Goal: Task Accomplishment & Management: Complete application form

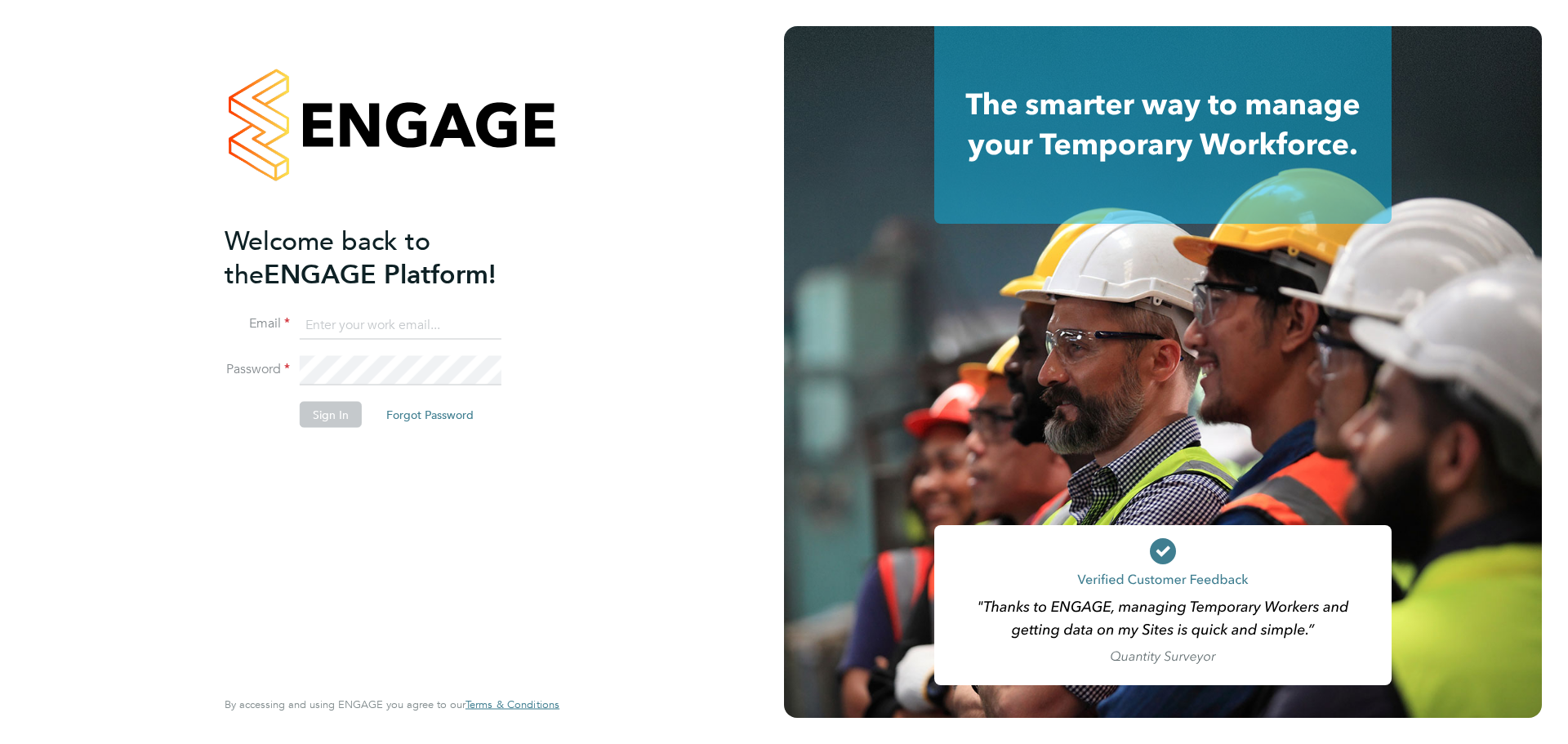
click at [360, 327] on input at bounding box center [401, 325] width 202 height 29
type input "caitlin.rae@integrapeople.com"
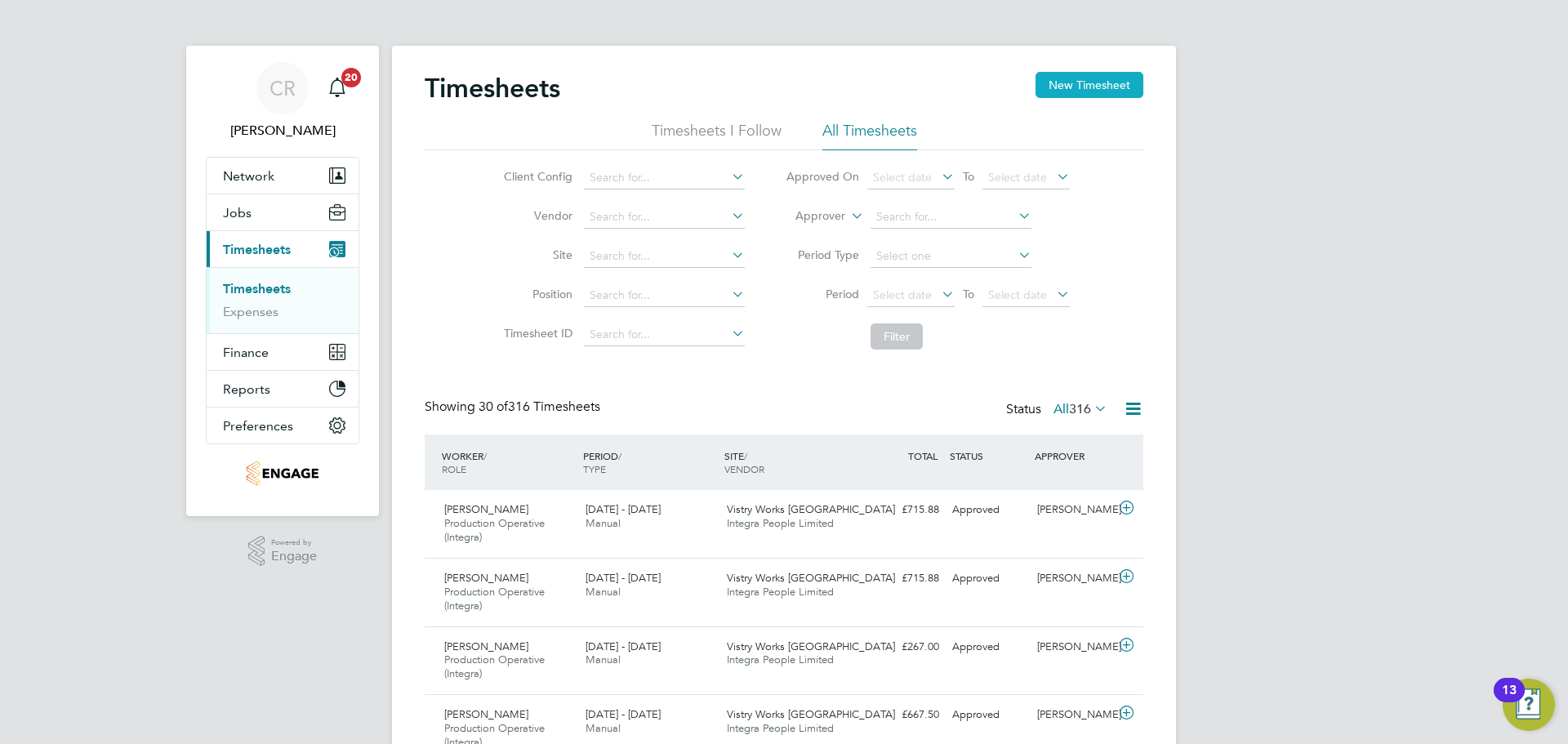
click at [1076, 86] on button "New Timesheet" at bounding box center [1090, 85] width 108 height 26
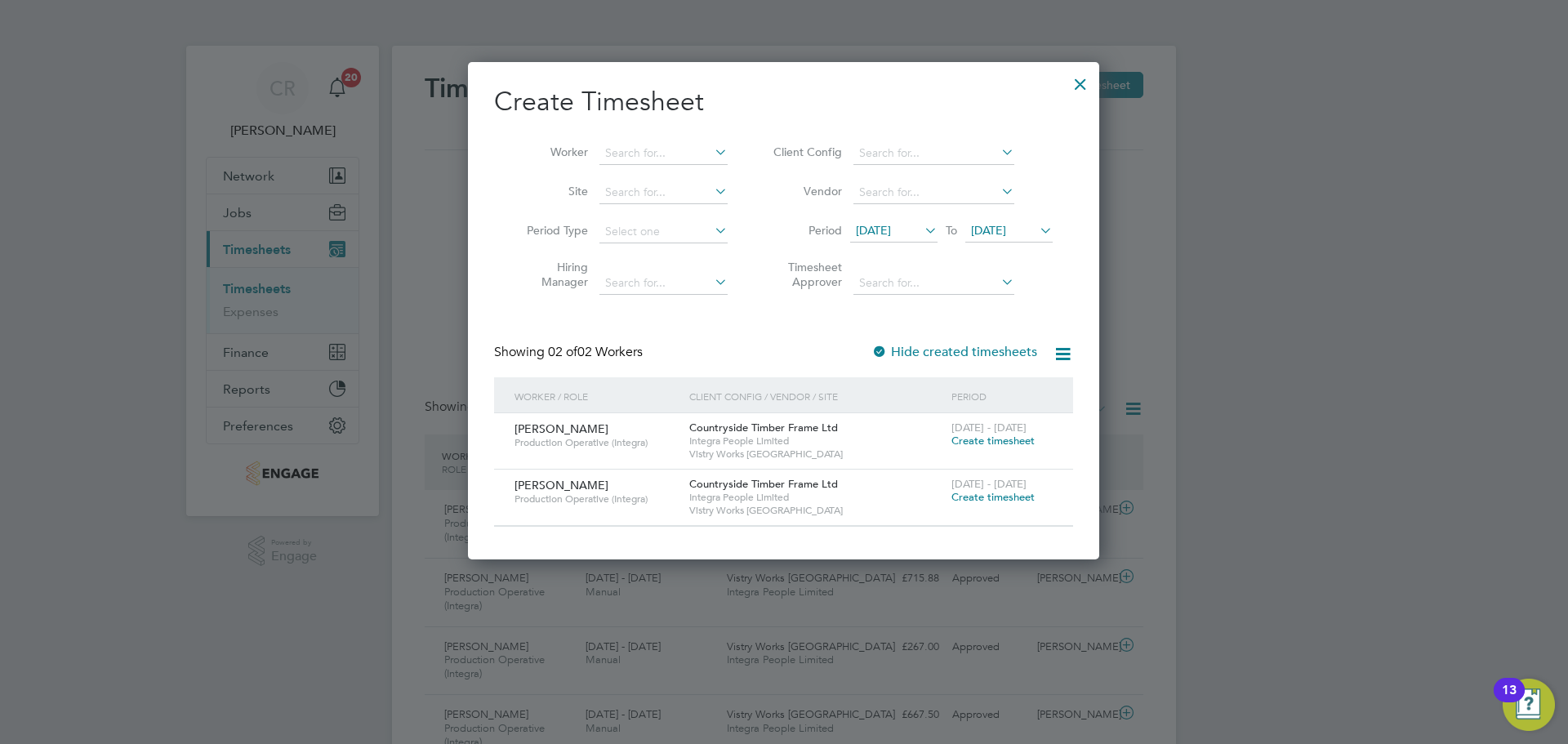
click at [641, 137] on li "Worker" at bounding box center [621, 154] width 254 height 39
click at [642, 147] on input at bounding box center [664, 153] width 128 height 23
click at [991, 439] on span "Create timesheet" at bounding box center [993, 441] width 84 height 14
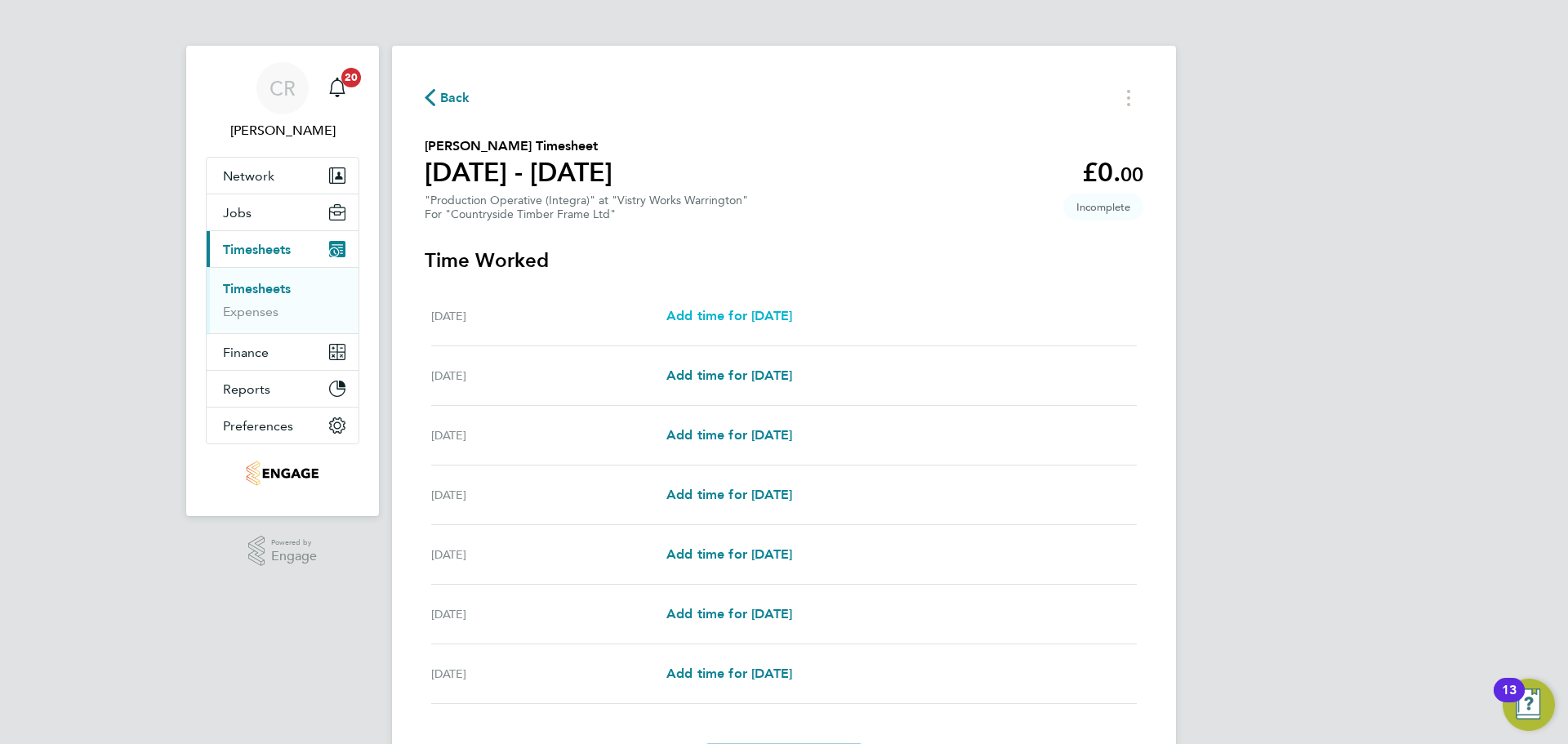
click at [783, 319] on span "Add time for Mon 18 Aug" at bounding box center [728, 316] width 126 height 15
select select "15"
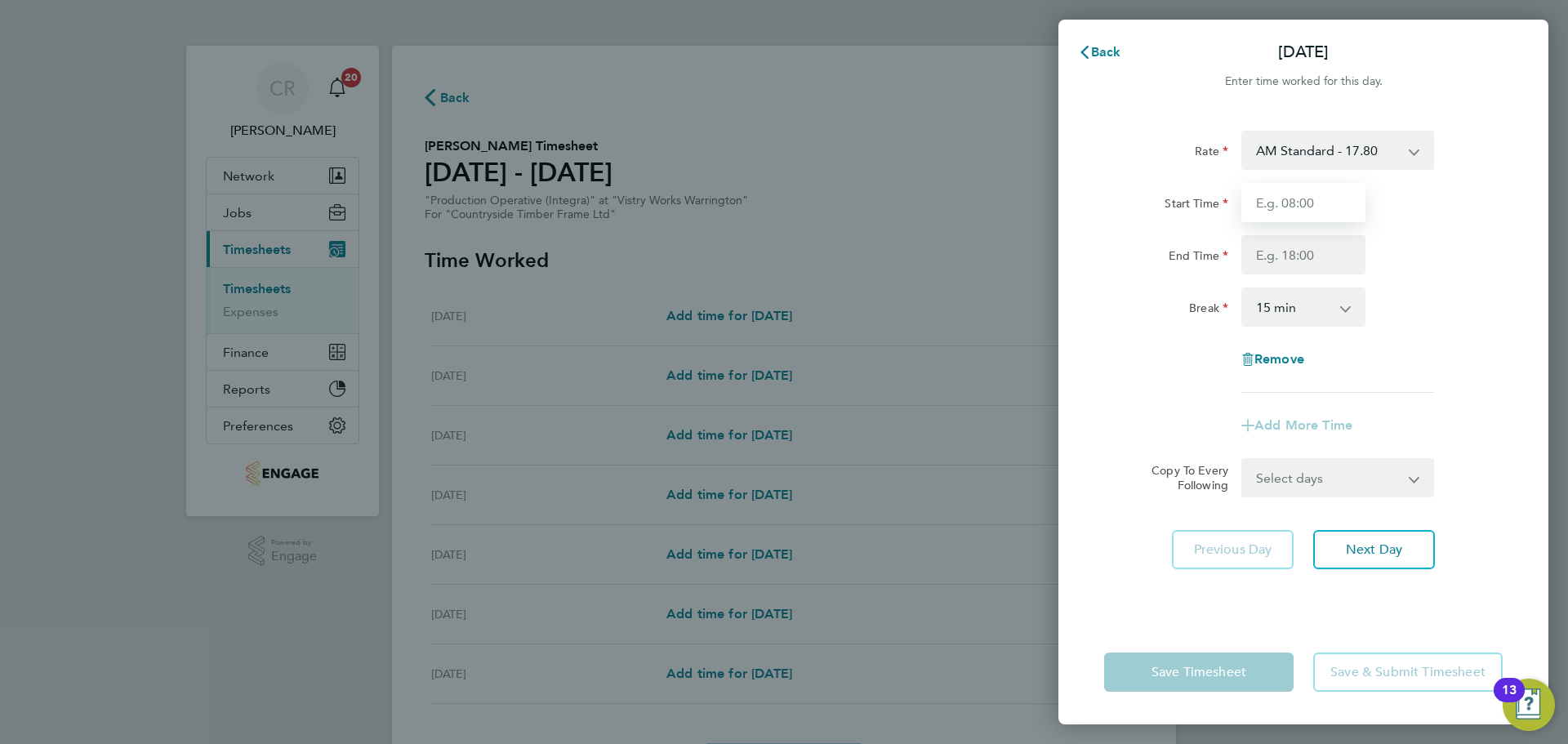
click at [1313, 206] on input "Start Time" at bounding box center [1303, 202] width 124 height 39
type input "06:00"
click at [1316, 257] on input "End Time" at bounding box center [1303, 255] width 124 height 39
type input "14:00"
click at [1308, 305] on select "0 min 15 min 30 min 45 min 60 min 75 min 90 min" at bounding box center [1293, 308] width 102 height 36
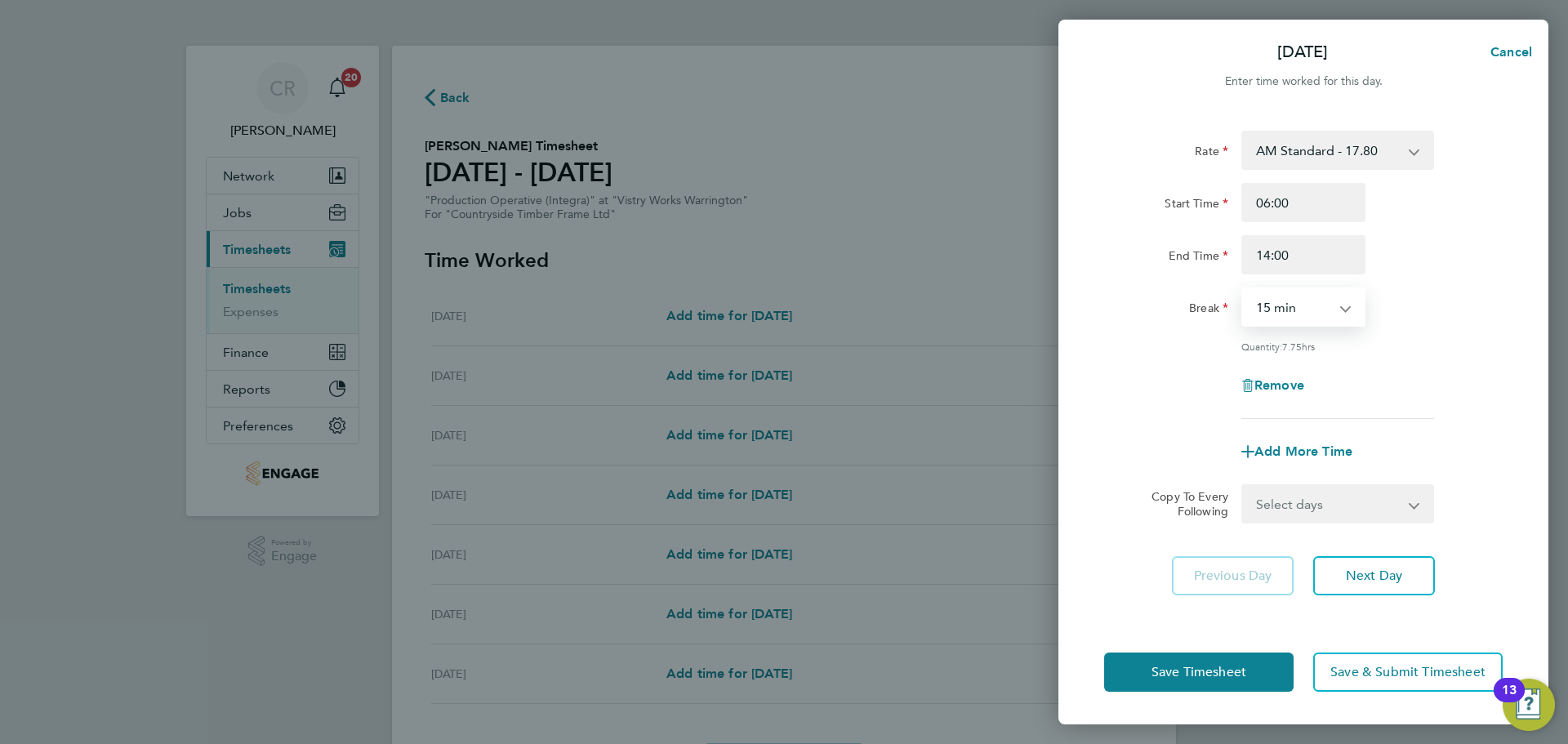
select select "30"
click at [1243, 290] on select "0 min 15 min 30 min 45 min 60 min 75 min 90 min" at bounding box center [1293, 308] width 102 height 36
click at [1244, 676] on span "Save Timesheet" at bounding box center [1198, 671] width 95 height 16
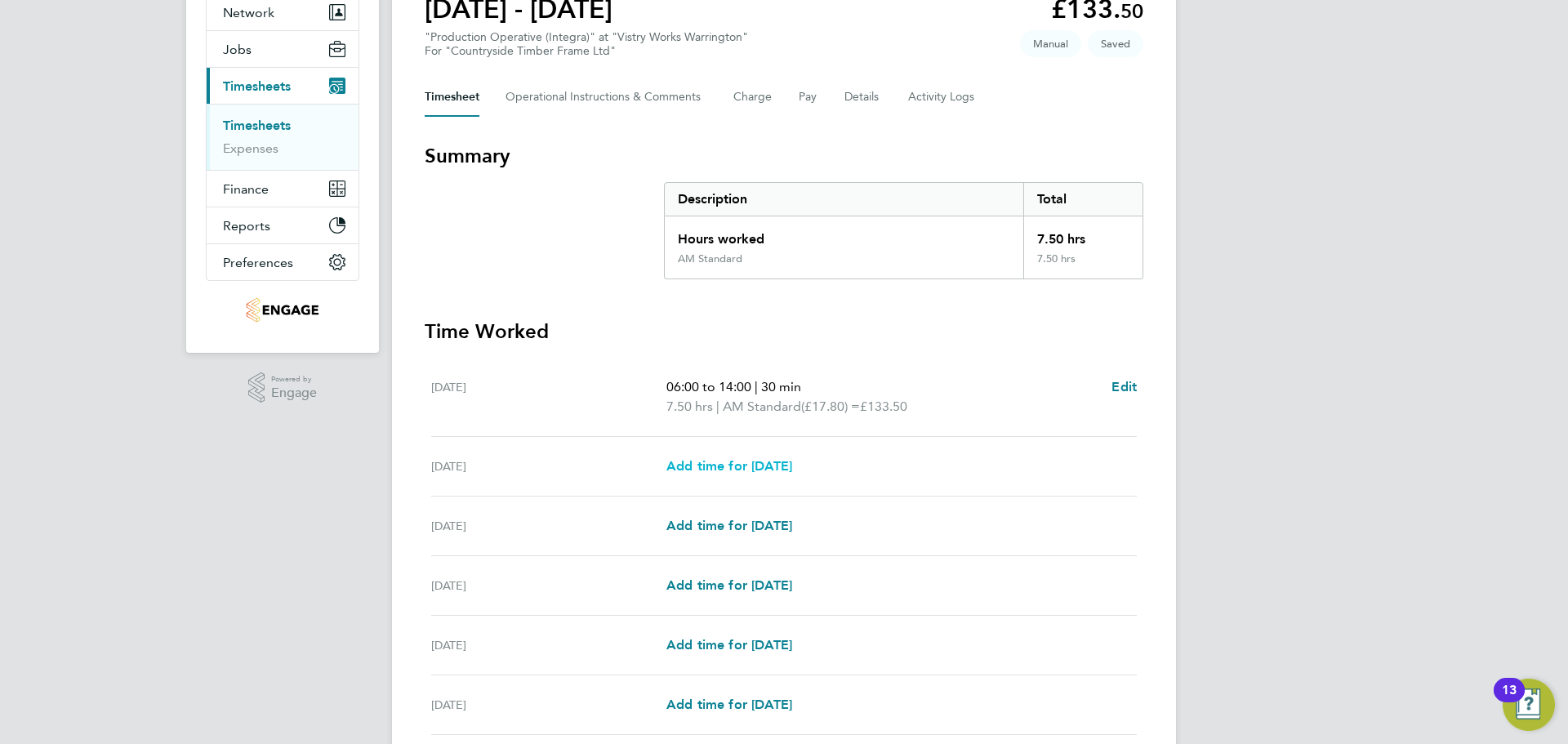
click at [793, 460] on span "Add time for Tue 19 Aug" at bounding box center [728, 466] width 126 height 15
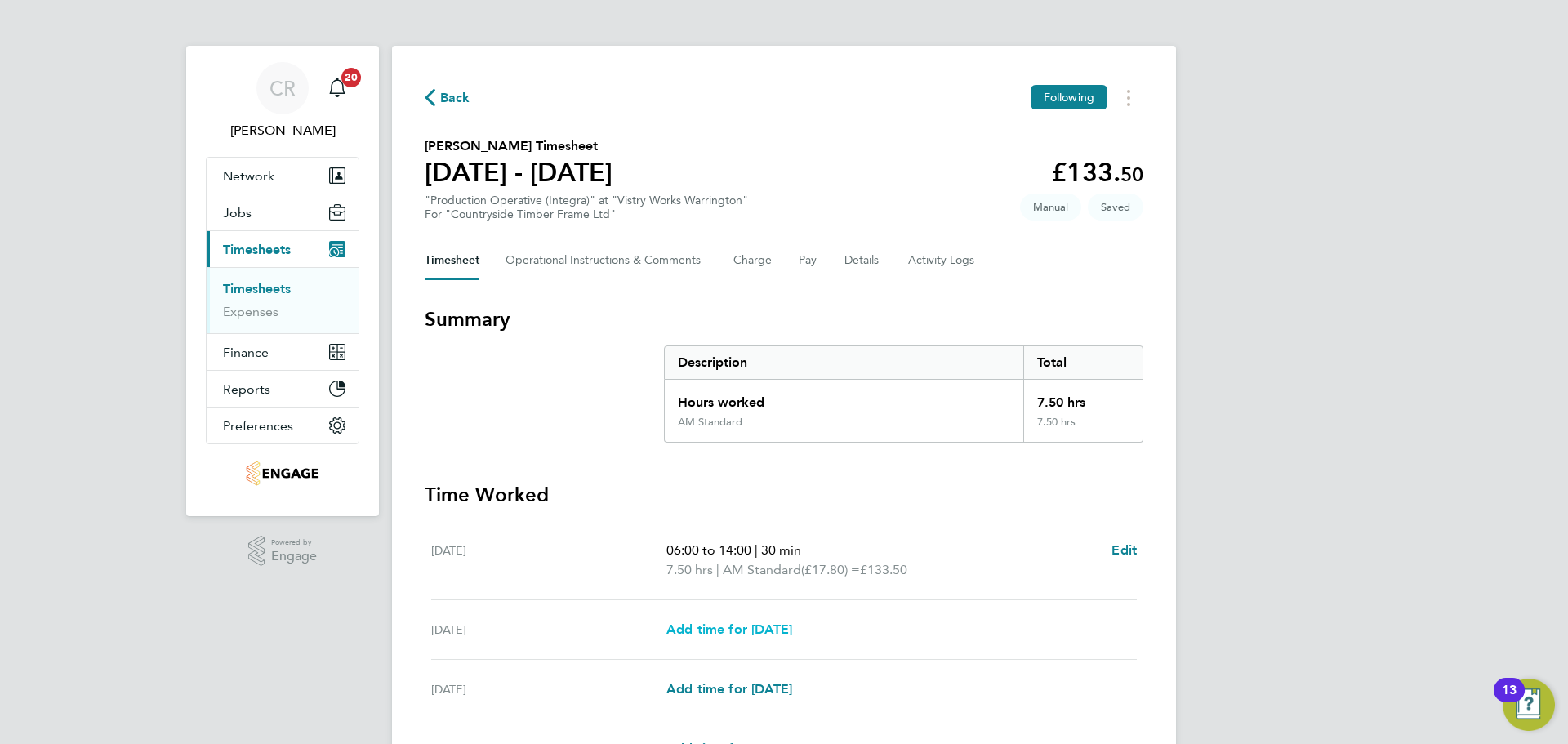
select select "15"
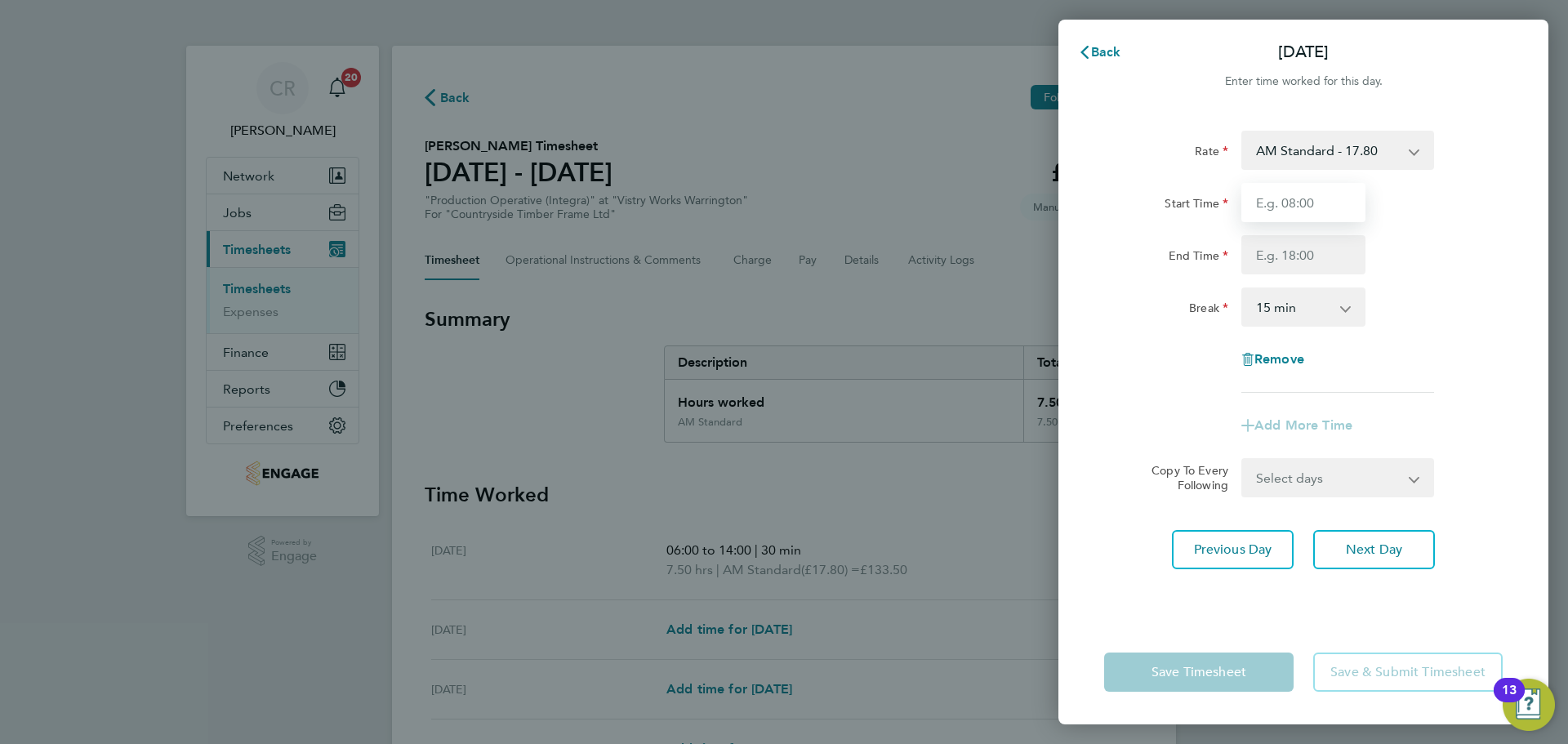
click at [1313, 192] on input "Start Time" at bounding box center [1303, 202] width 124 height 39
type input "06:00"
click at [1308, 260] on input "End Time" at bounding box center [1303, 255] width 124 height 39
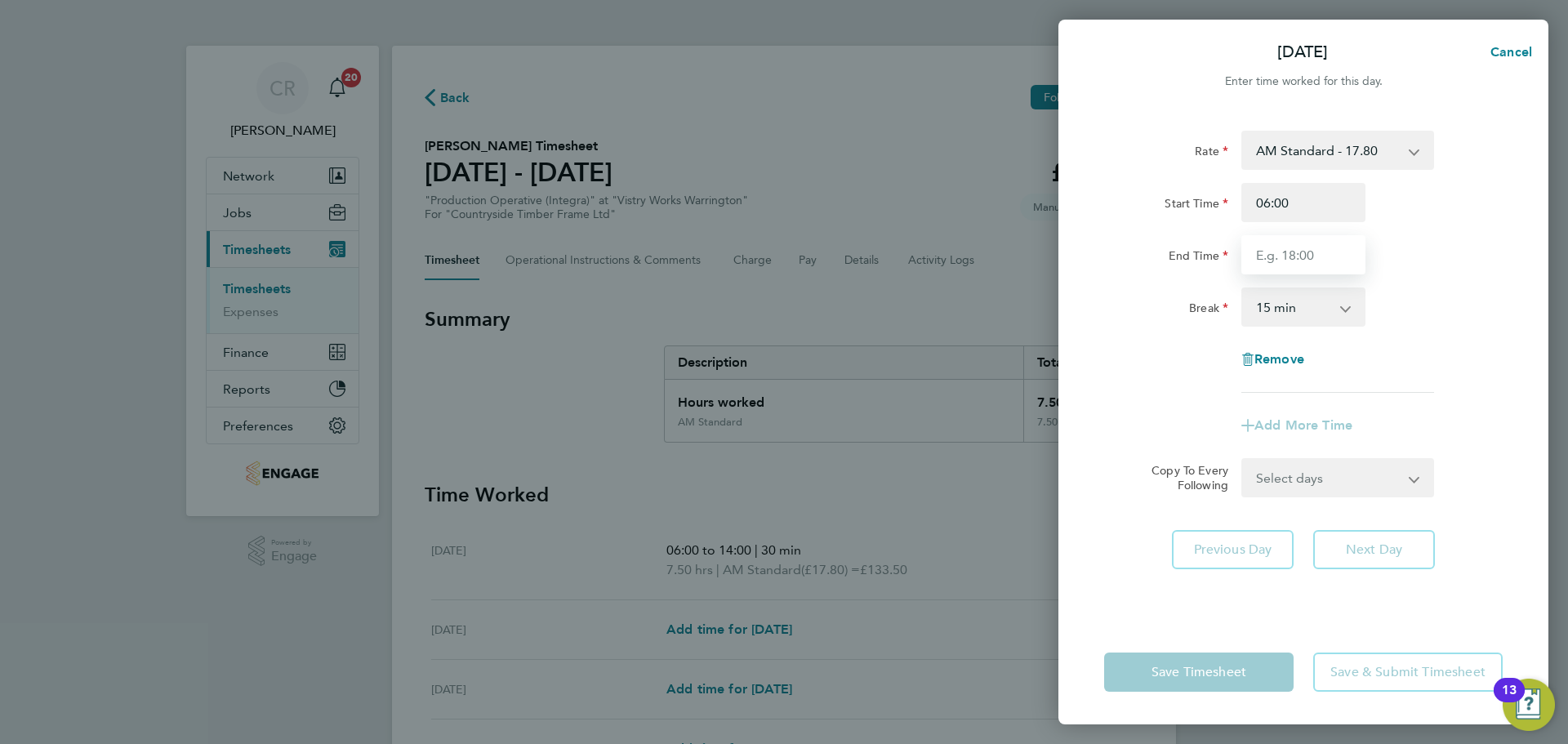
type input "14:00"
click at [1308, 305] on select "0 min 15 min 30 min 45 min 60 min 75 min 90 min" at bounding box center [1293, 308] width 102 height 36
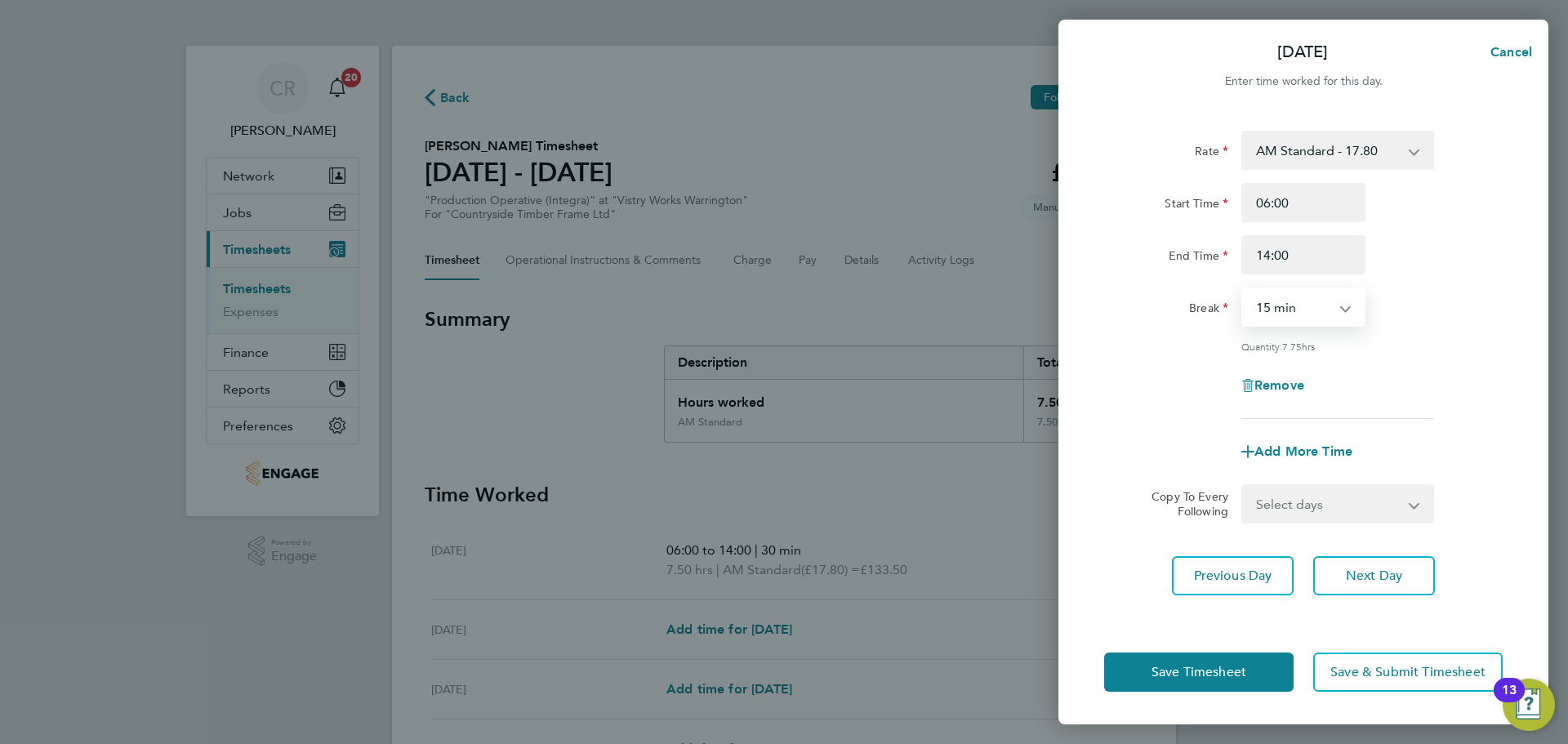
select select "30"
click at [1243, 290] on select "0 min 15 min 30 min 45 min 60 min 75 min 90 min" at bounding box center [1293, 308] width 102 height 36
click at [1222, 668] on span "Save Timesheet" at bounding box center [1198, 671] width 95 height 16
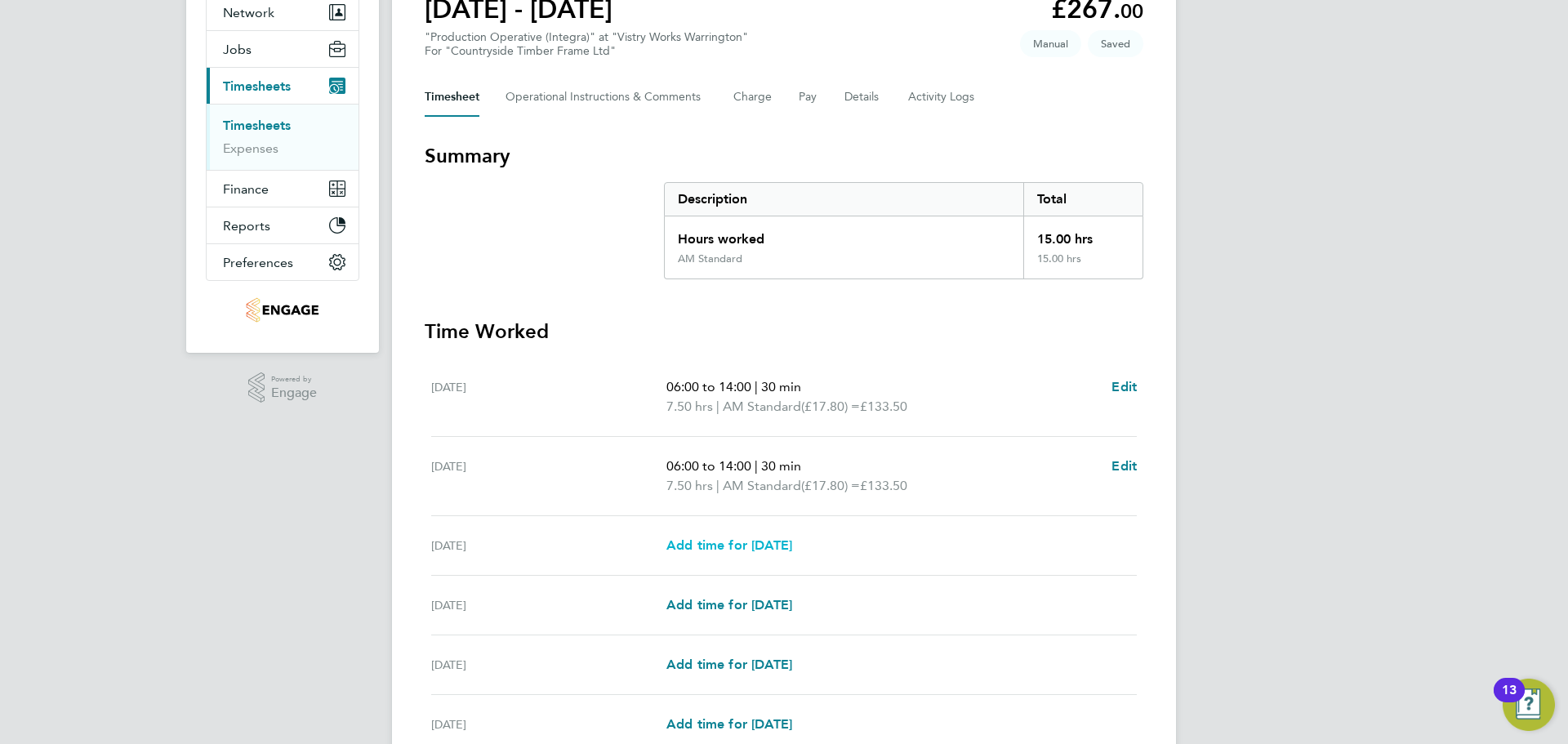
click at [779, 541] on span "Add time for Wed 20 Aug" at bounding box center [728, 545] width 126 height 15
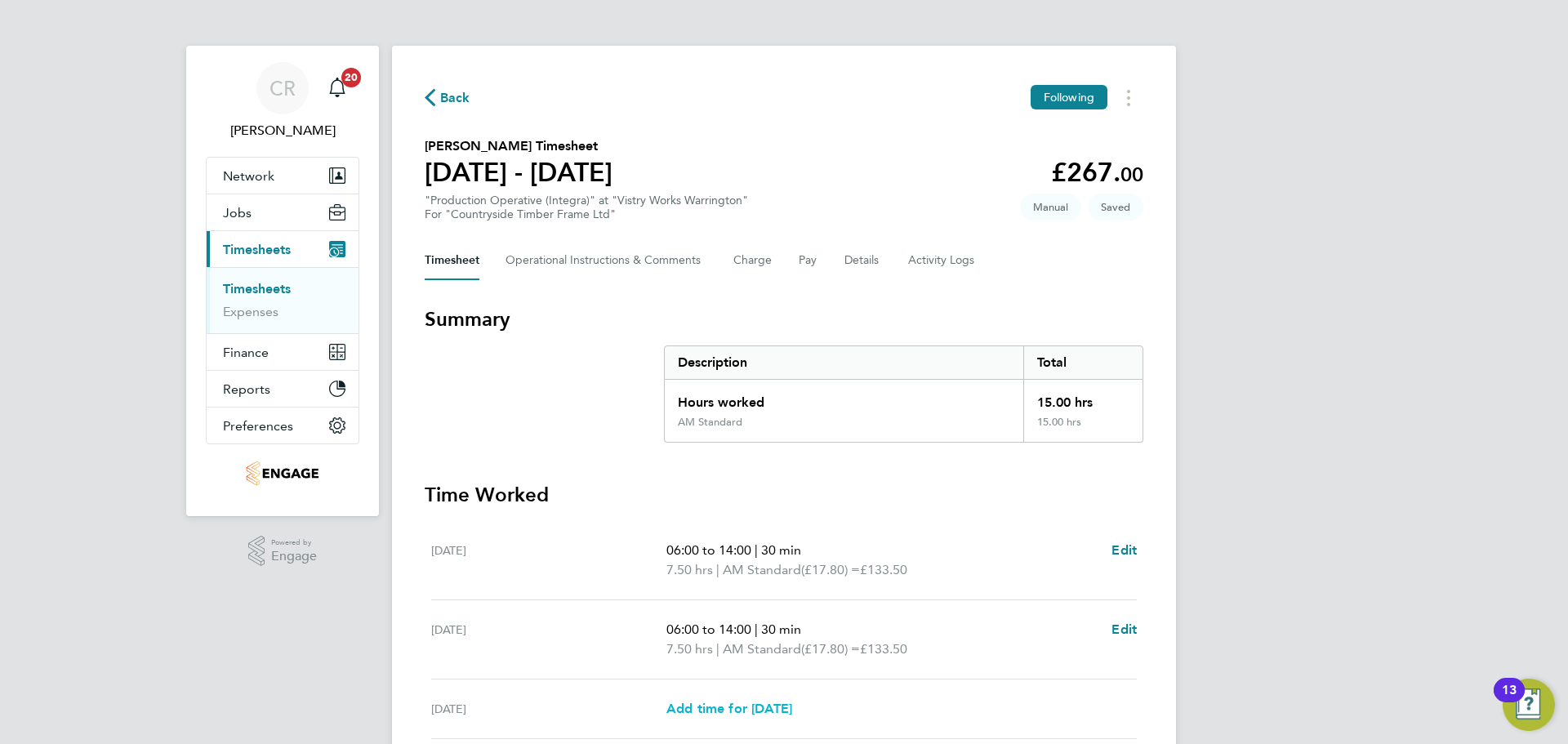
select select "15"
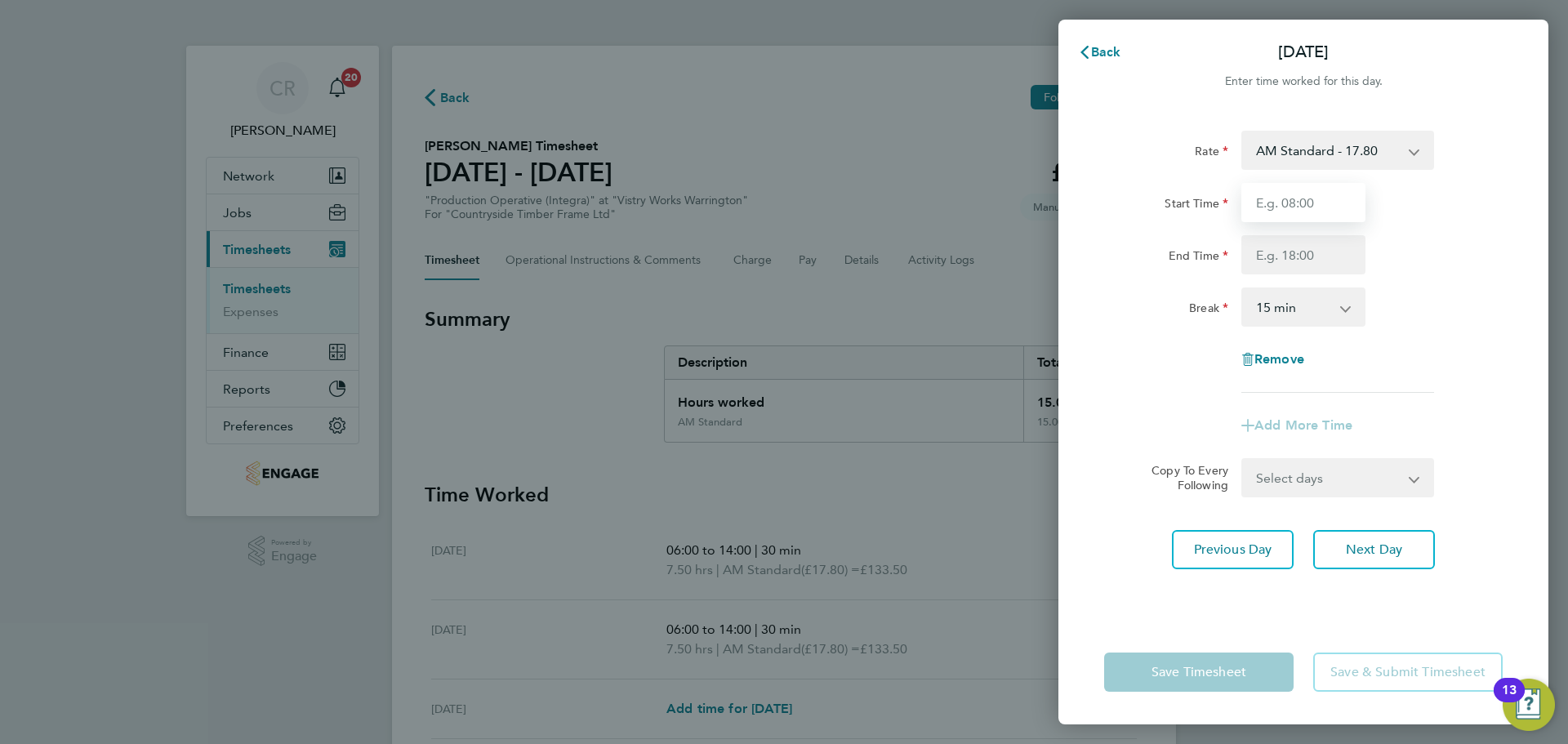
click at [1306, 200] on input "Start Time" at bounding box center [1303, 202] width 124 height 39
type input "06:00"
click at [1312, 248] on input "End Time" at bounding box center [1303, 255] width 124 height 39
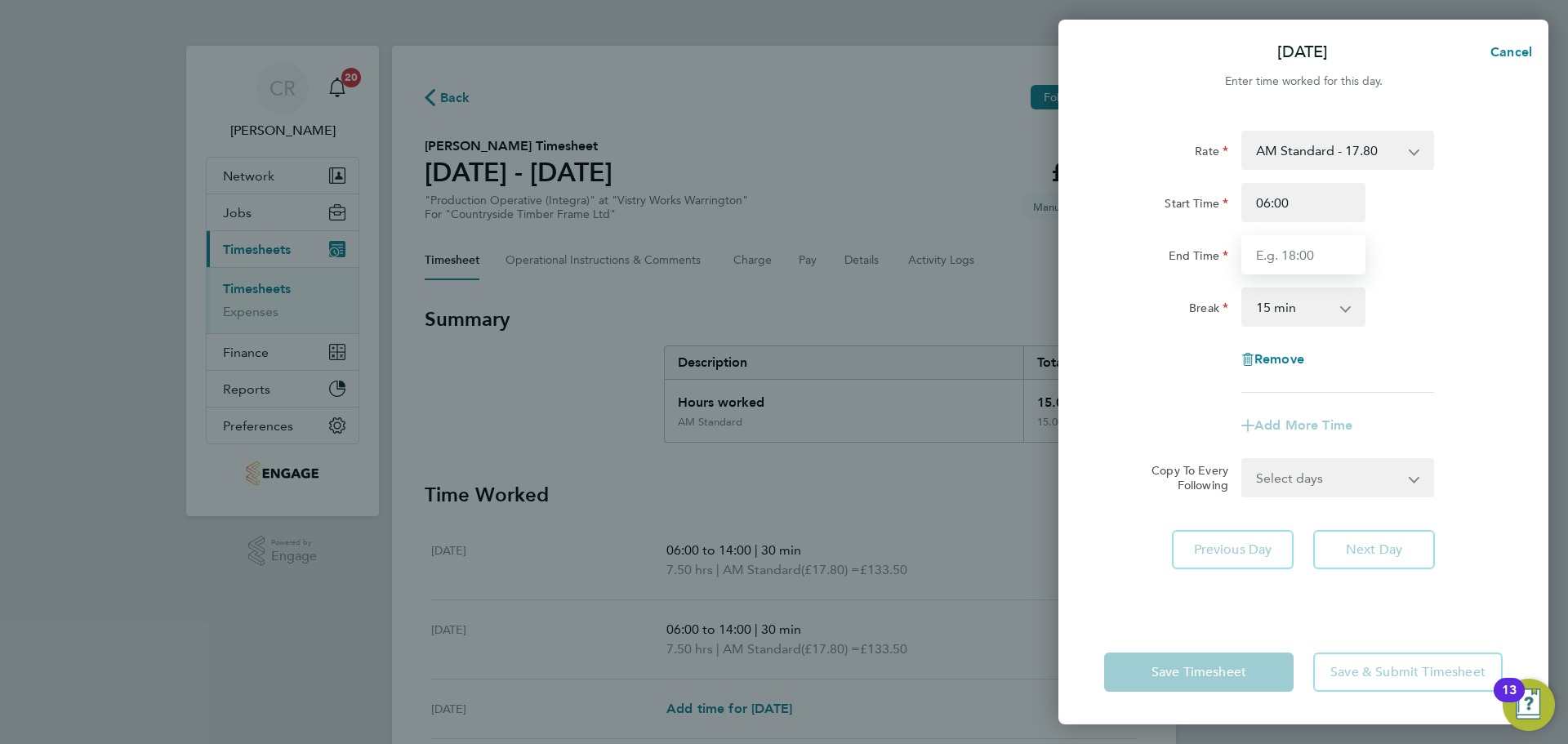
type input "14:00"
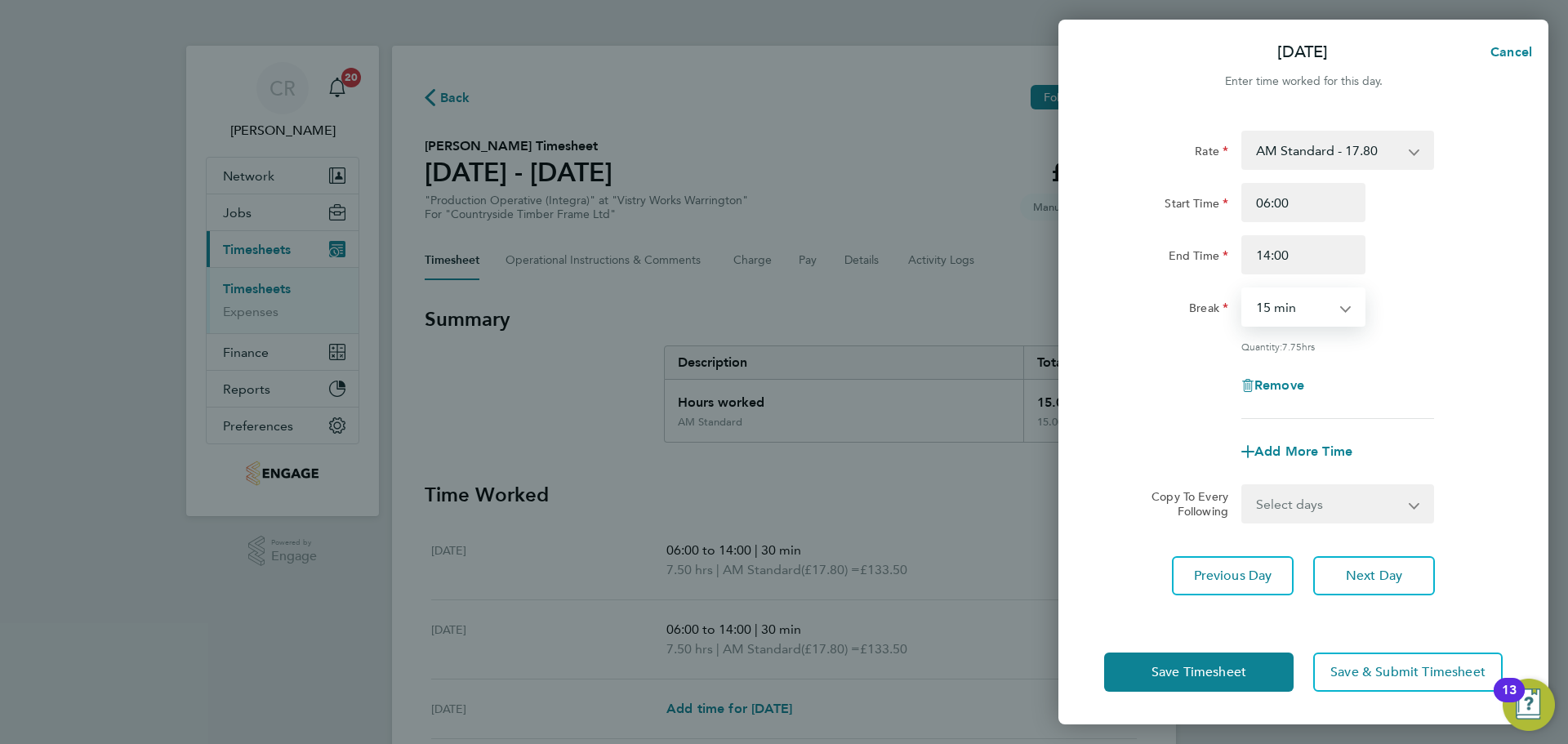
click at [1305, 308] on select "0 min 15 min 30 min 45 min 60 min 75 min 90 min" at bounding box center [1293, 308] width 102 height 36
select select "30"
click at [1243, 290] on select "0 min 15 min 30 min 45 min 60 min 75 min 90 min" at bounding box center [1293, 308] width 102 height 36
click at [1250, 661] on button "Save Timesheet" at bounding box center [1199, 672] width 190 height 39
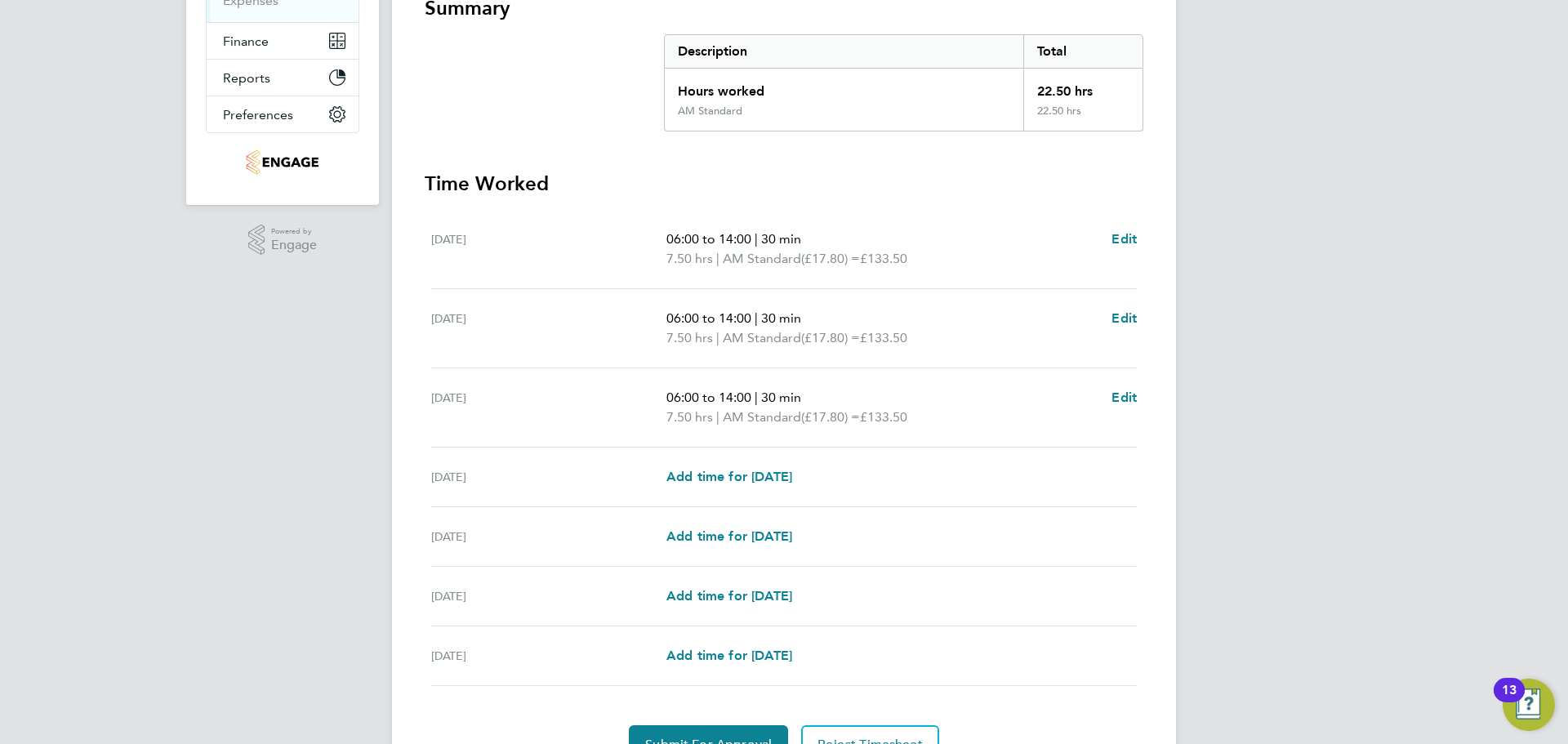
scroll to position [327, 0]
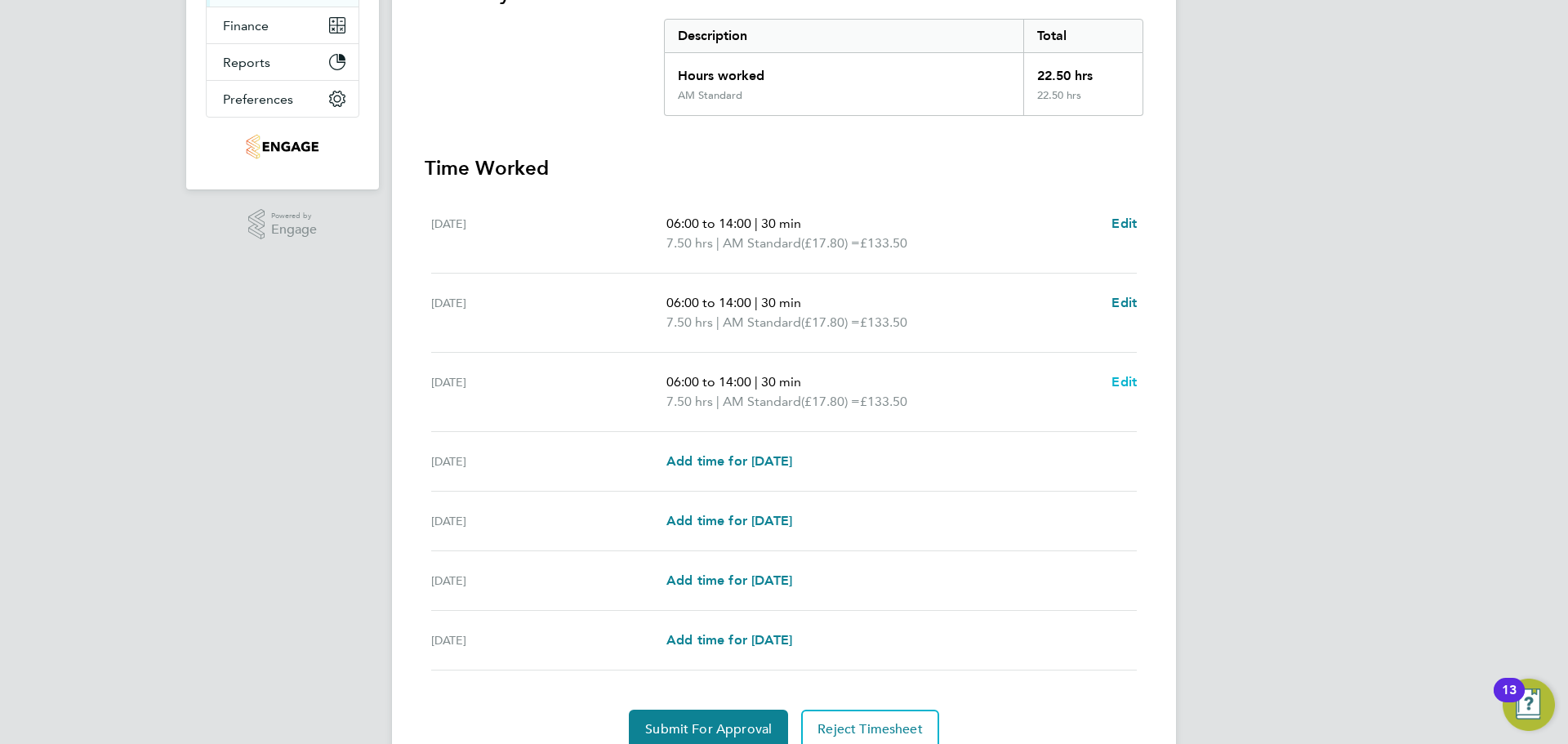
click at [1130, 385] on span "Edit" at bounding box center [1124, 382] width 26 height 15
select select "30"
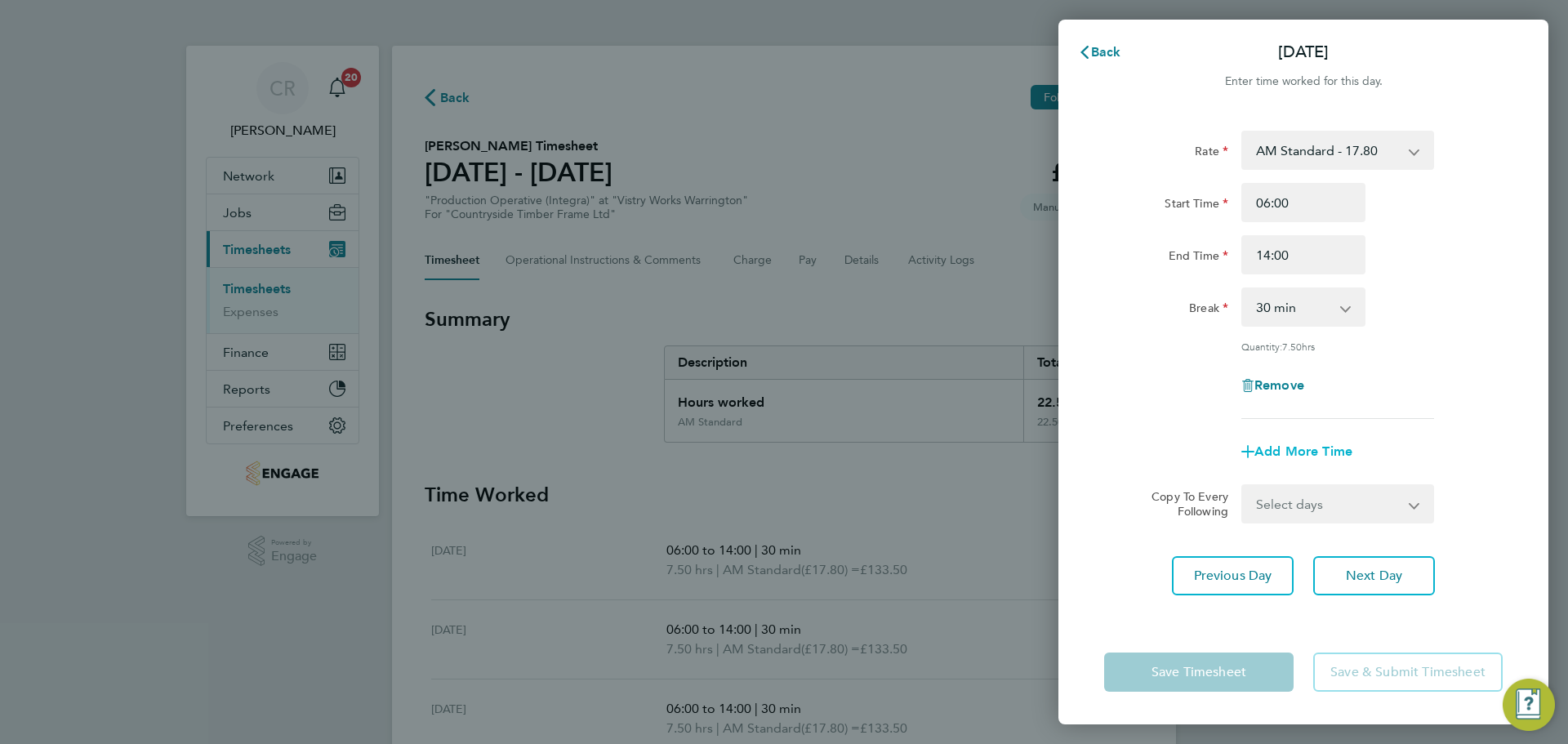
click at [1316, 454] on span "Add More Time" at bounding box center [1303, 451] width 98 height 15
select select "null"
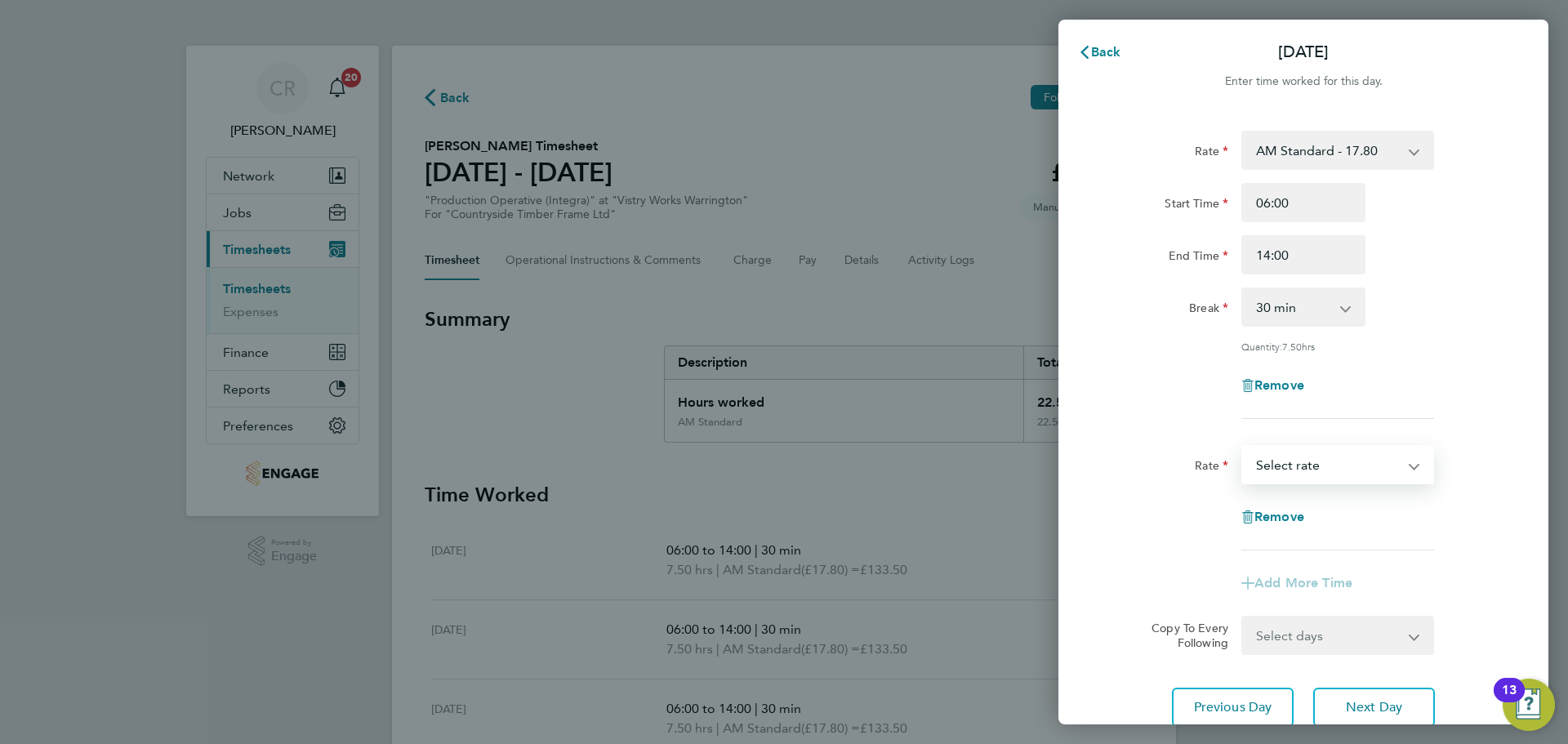
click at [1298, 477] on select "BONUS - 13.50 AM Standard - 17.80 AM OT2 - 35.60 PM OT1 - 28.64 PM OT2 - 38.18 …" at bounding box center [1327, 465] width 170 height 36
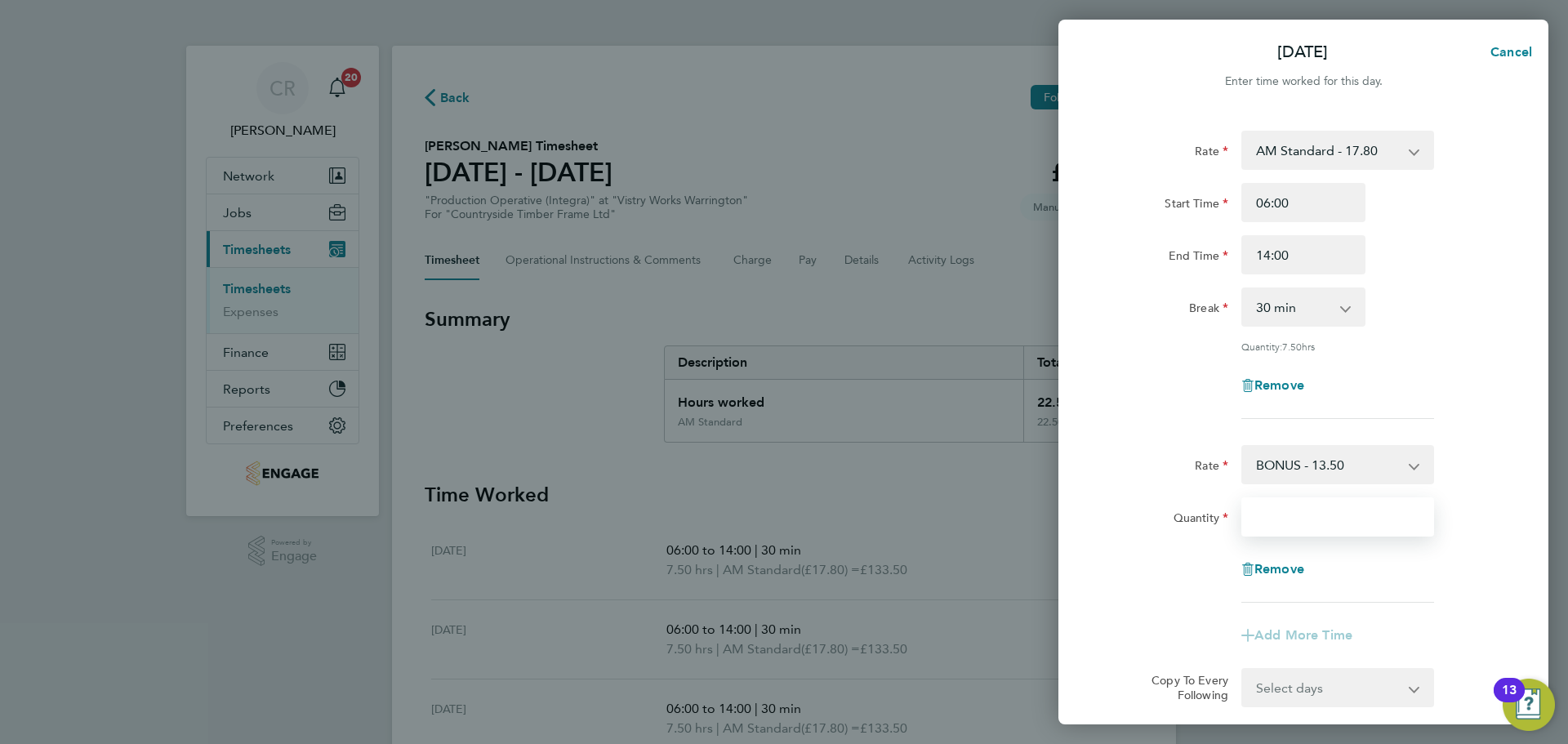
click at [1312, 529] on input "Quantity" at bounding box center [1338, 517] width 193 height 39
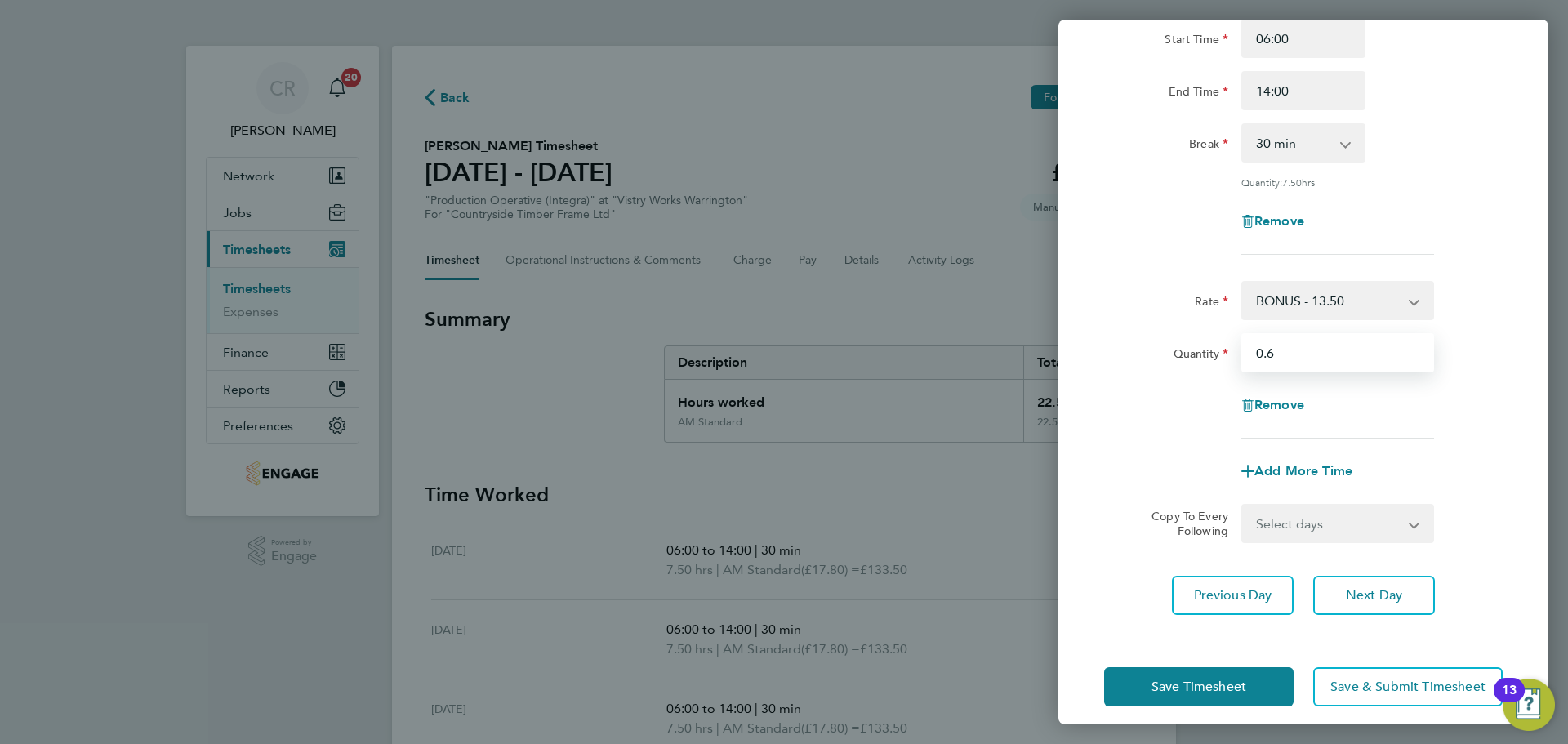
scroll to position [178, 0]
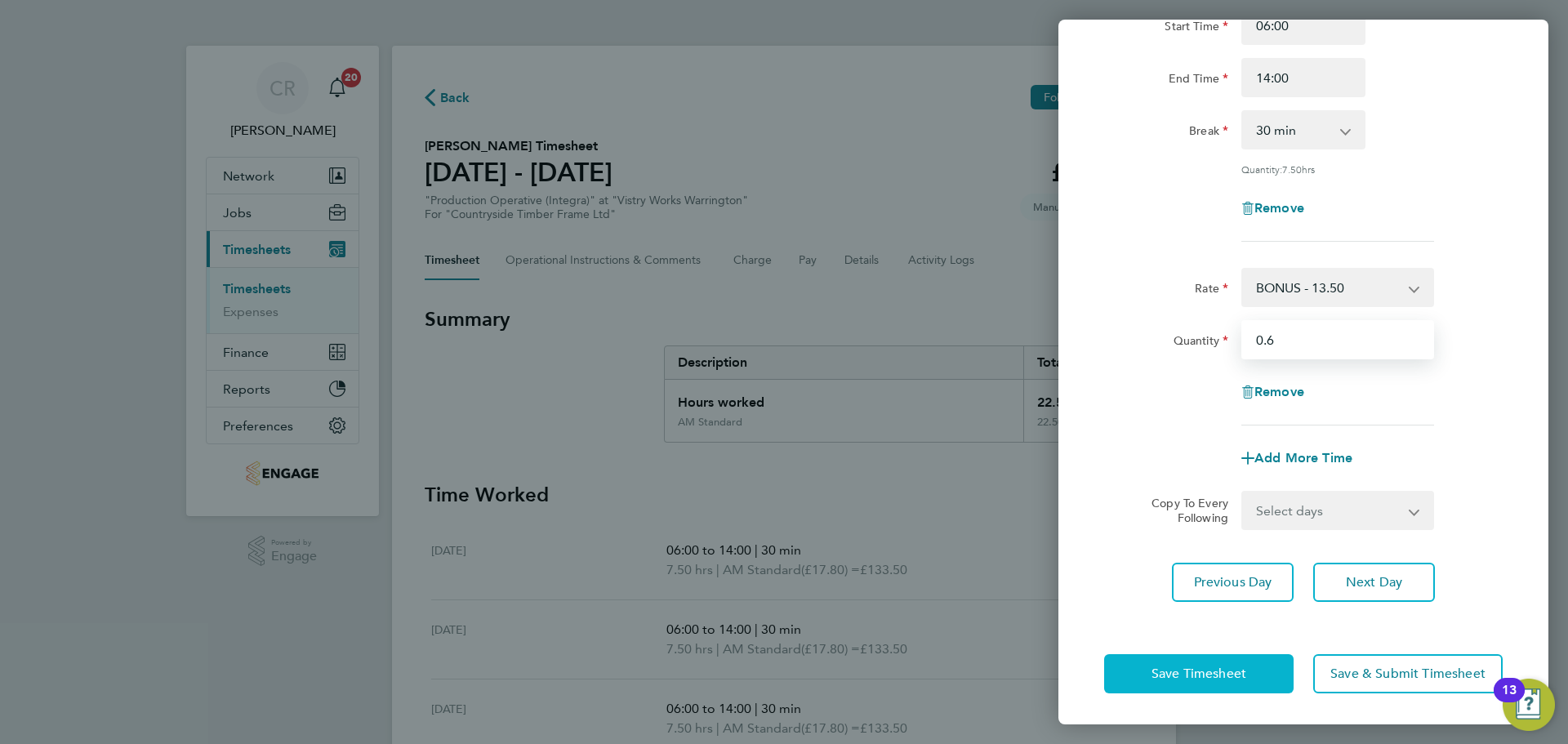
type input "0.6"
click at [1244, 665] on span "Save Timesheet" at bounding box center [1198, 673] width 95 height 16
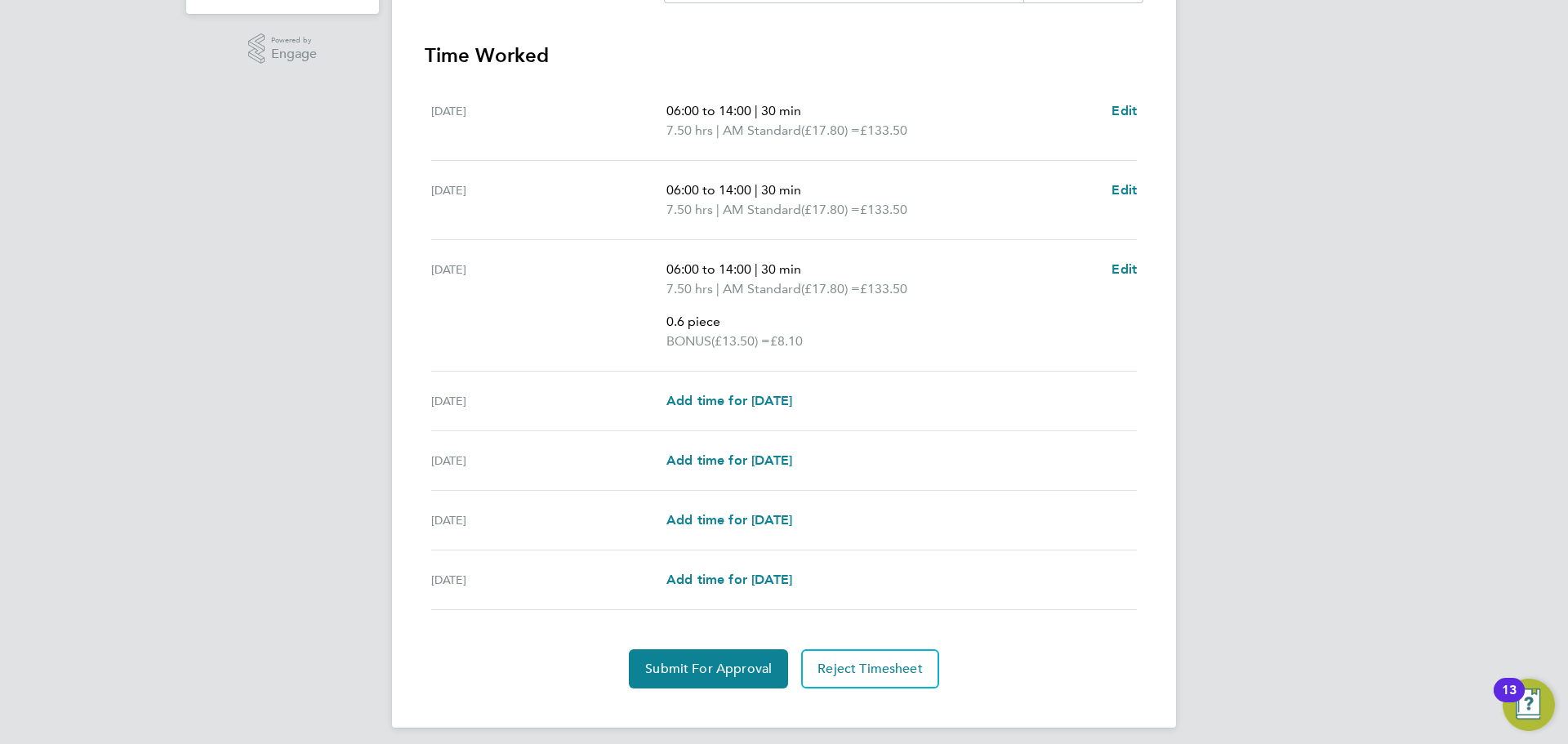
scroll to position [513, 0]
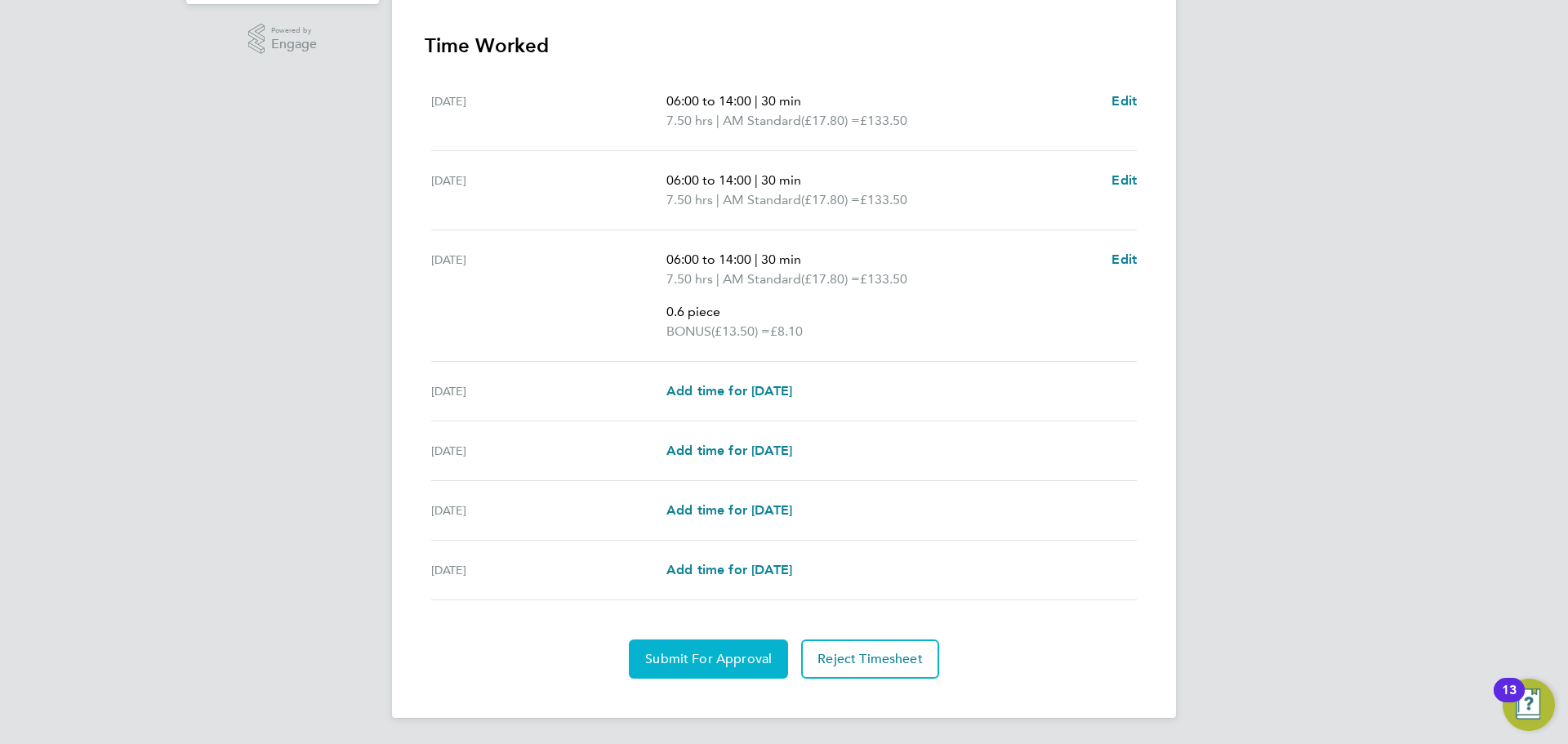
click at [709, 653] on span "Submit For Approval" at bounding box center [708, 659] width 126 height 16
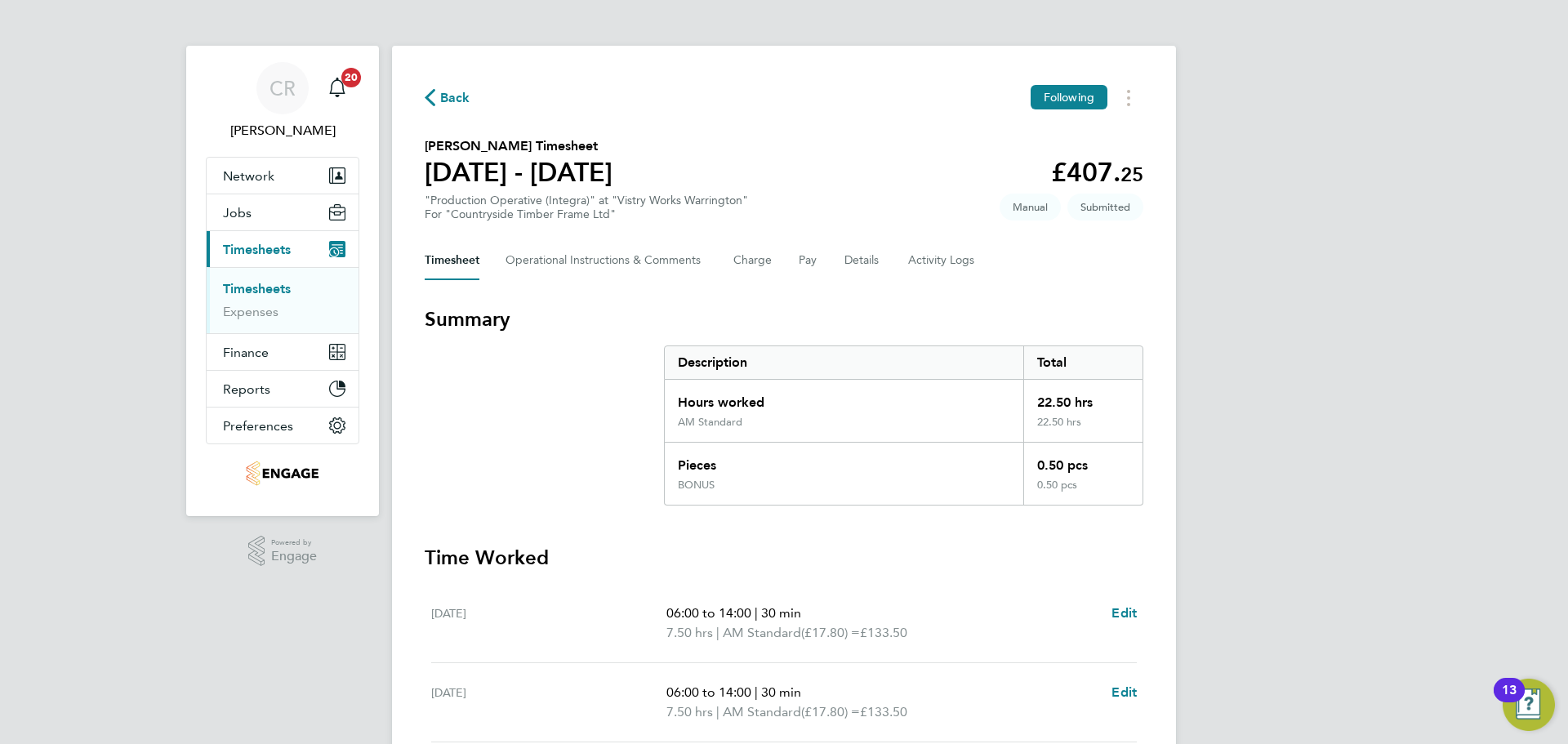
click at [436, 99] on span "Back" at bounding box center [448, 97] width 46 height 15
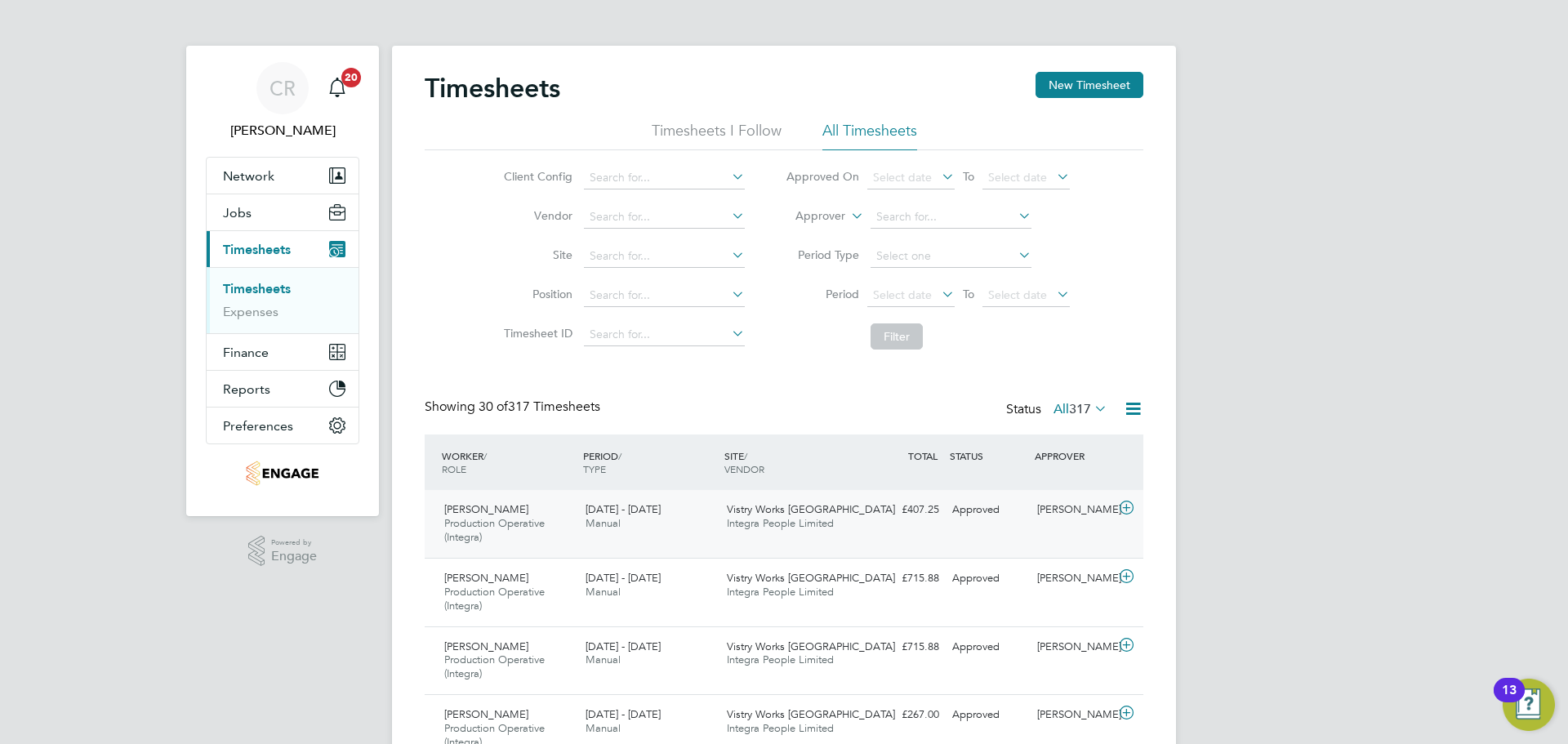
click at [1031, 524] on div "Naomi Mutter" at bounding box center [1073, 510] width 85 height 27
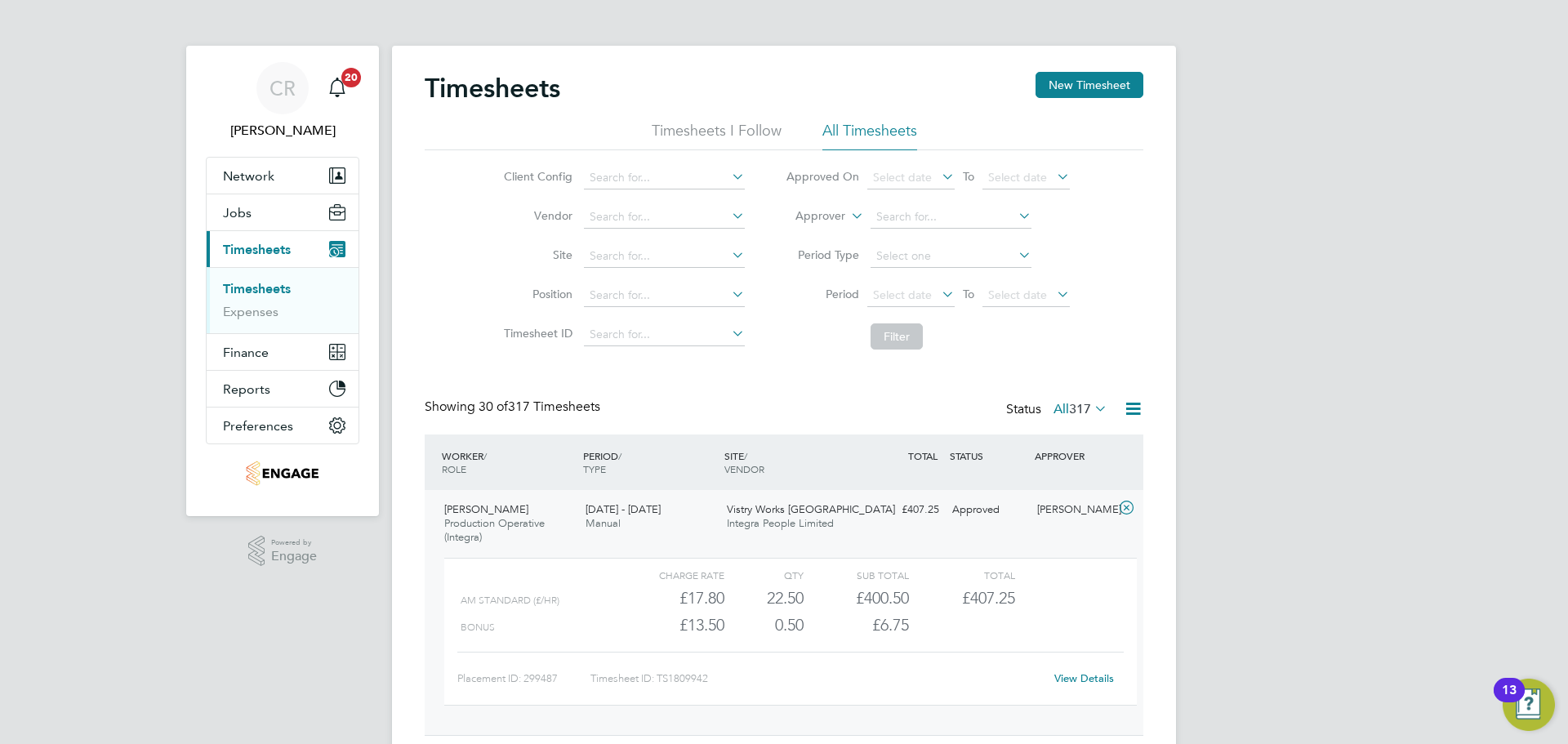
click at [1063, 680] on link "View Details" at bounding box center [1085, 678] width 60 height 14
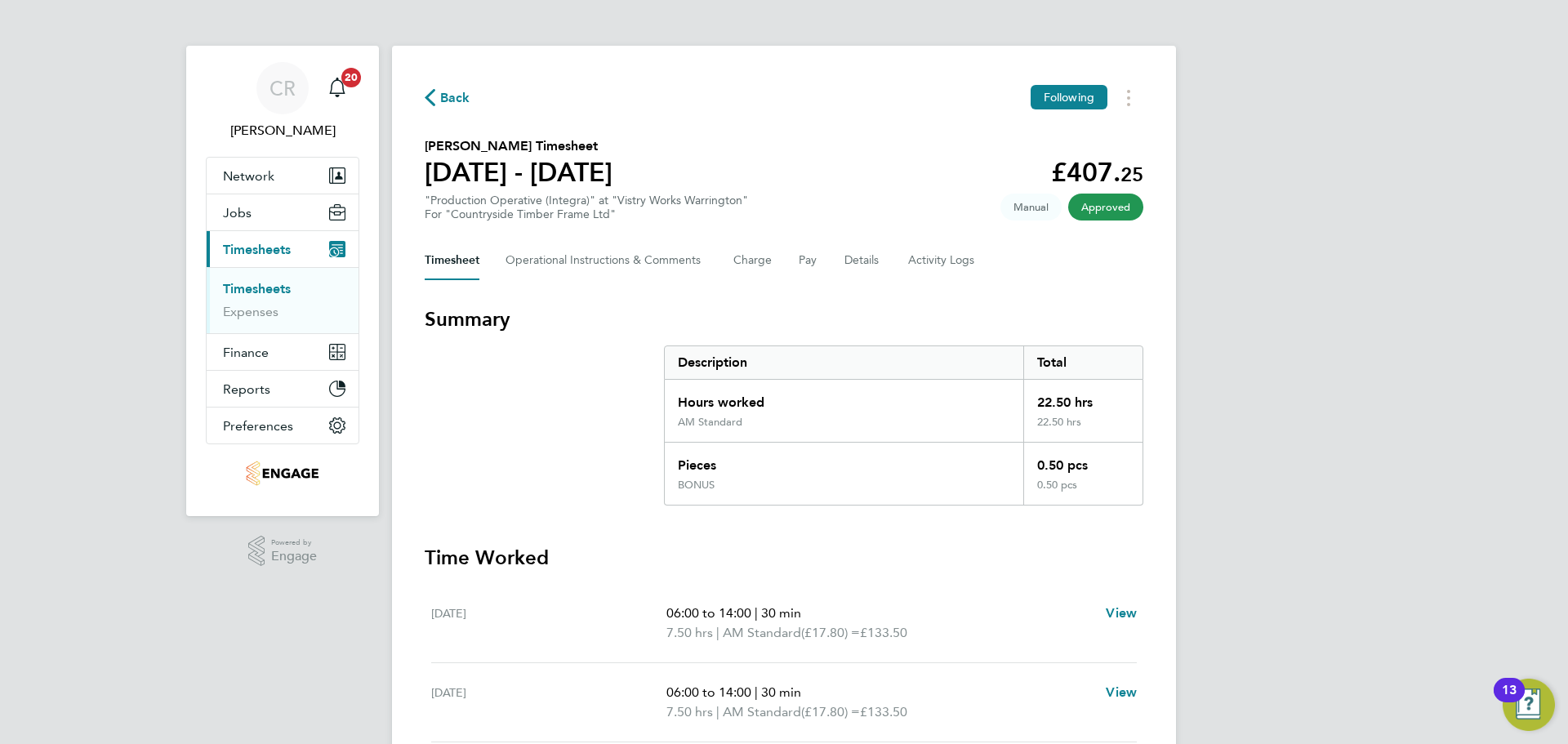
scroll to position [408, 0]
